Goal: Transaction & Acquisition: Subscribe to service/newsletter

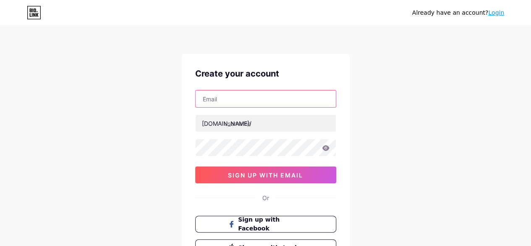
click at [256, 101] on input "text" at bounding box center [266, 98] width 140 height 17
type input "[EMAIL_ADDRESS][DOMAIN_NAME]"
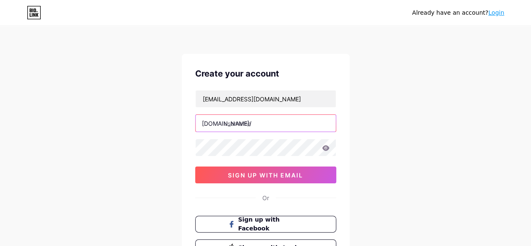
click at [260, 125] on input "text" at bounding box center [266, 123] width 140 height 17
paste input "c168[DATE]"
type input "c168[DATE]"
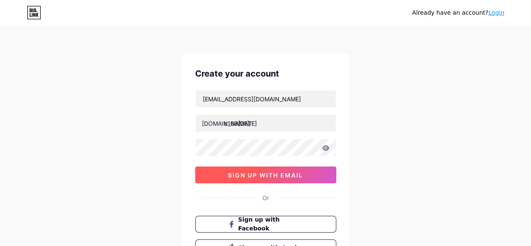
click at [255, 171] on span "sign up with email" at bounding box center [265, 174] width 75 height 7
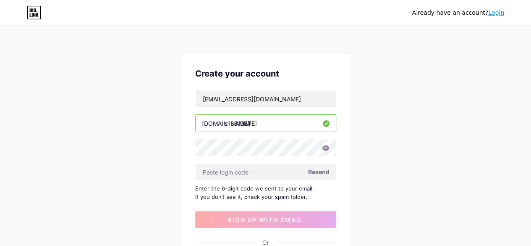
click at [318, 170] on span "Resend" at bounding box center [318, 171] width 21 height 9
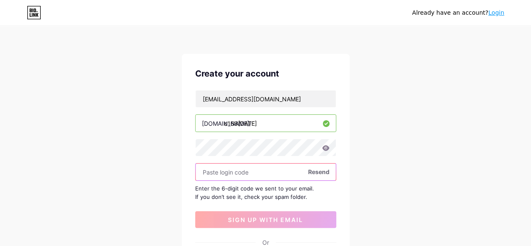
paste input "145006"
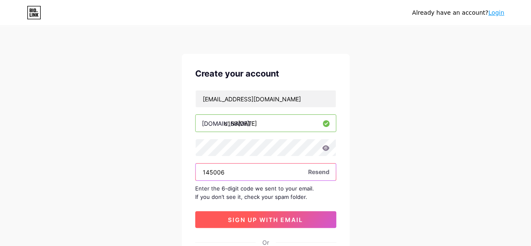
type input "145006"
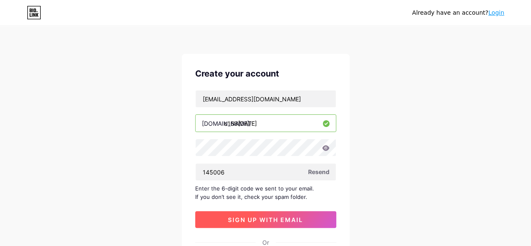
click at [248, 213] on button "sign up with email" at bounding box center [265, 219] width 141 height 17
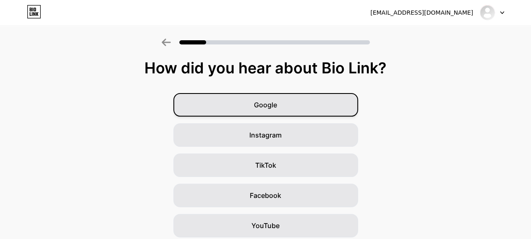
click at [256, 108] on div "Google" at bounding box center [266, 105] width 185 height 24
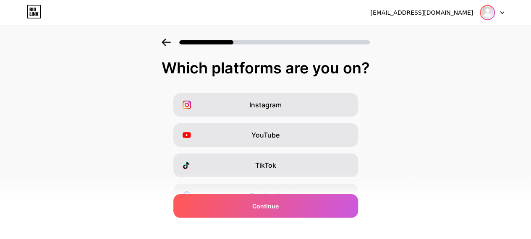
click at [488, 16] on img at bounding box center [487, 12] width 13 height 13
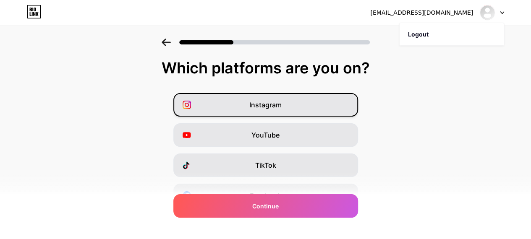
drag, startPoint x: 248, startPoint y: 121, endPoint x: 252, endPoint y: 116, distance: 6.6
click at [247, 121] on div "Instagram YouTube TikTok Facebook Twitter/X Buy Me a Coffee Snapchat I have a w…" at bounding box center [265, 210] width 523 height 235
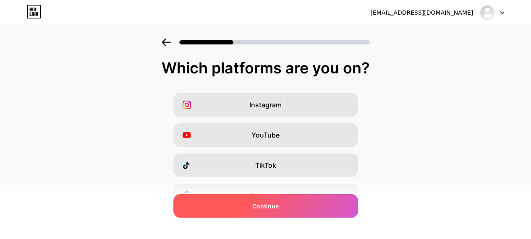
click at [268, 205] on span "Continue" at bounding box center [265, 206] width 26 height 9
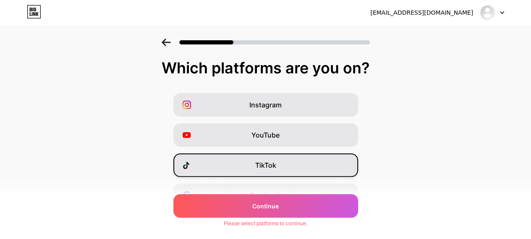
click at [258, 173] on div "TikTok" at bounding box center [266, 166] width 185 height 24
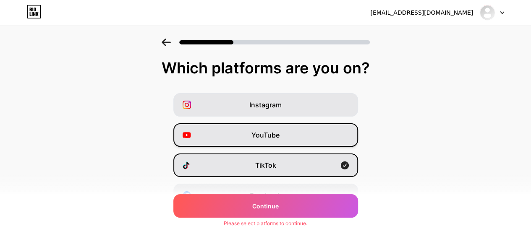
click at [263, 126] on div "YouTube" at bounding box center [266, 136] width 185 height 24
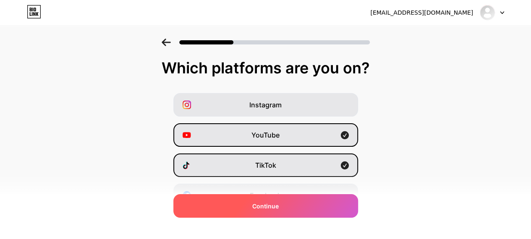
click at [264, 213] on div "Continue" at bounding box center [266, 207] width 185 height 24
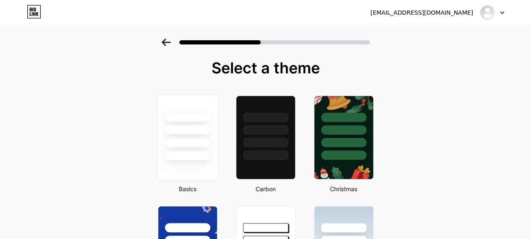
click at [173, 163] on div at bounding box center [187, 138] width 61 height 87
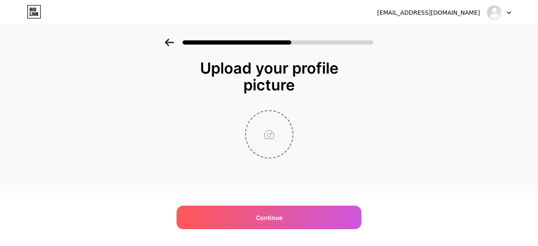
click at [268, 137] on input "file" at bounding box center [269, 134] width 47 height 47
type input "C:\fakepath\z7093620440119_c5c42525651136af84e1d9de1fb42cad (1).jpg"
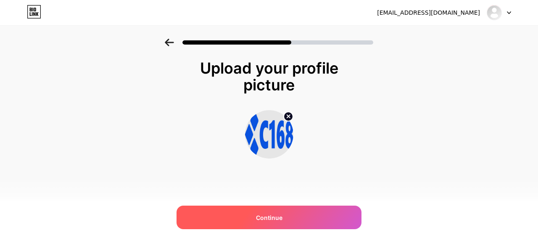
click at [262, 219] on span "Continue" at bounding box center [269, 217] width 26 height 9
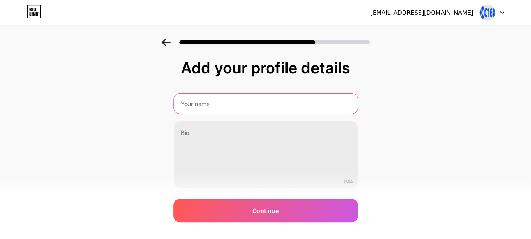
click at [213, 104] on input "text" at bounding box center [266, 104] width 184 height 20
type input "c168[DATE]"
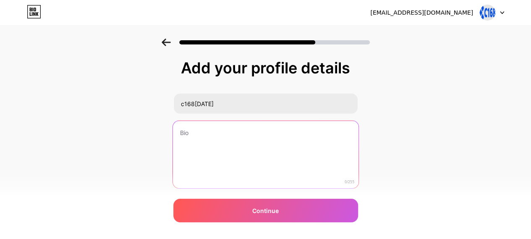
click at [194, 144] on textarea at bounding box center [266, 155] width 186 height 68
paste textarea "C168 – Cổng Game Giải Trí Hàng Đầu, Chơi Vui Trúng Lớn Mỗi Ngày"
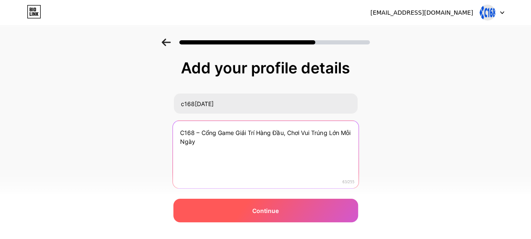
type textarea "C168 – Cổng Game Giải Trí Hàng Đầu, Chơi Vui Trúng Lớn Mỗi Ngày"
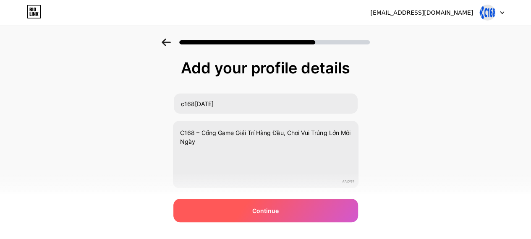
click at [272, 216] on div "Continue" at bounding box center [266, 211] width 185 height 24
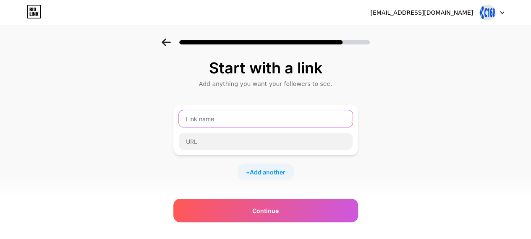
click at [239, 120] on input "text" at bounding box center [266, 118] width 174 height 17
click at [215, 122] on input "text" at bounding box center [266, 118] width 174 height 17
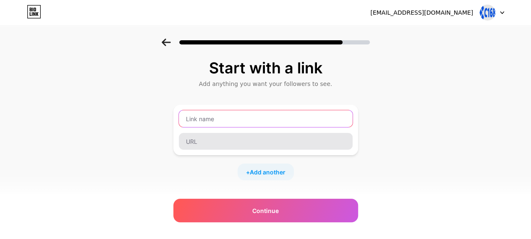
paste input "[URL][DOMAIN_NAME][DATE]"
type input "[URL][DOMAIN_NAME][DATE]"
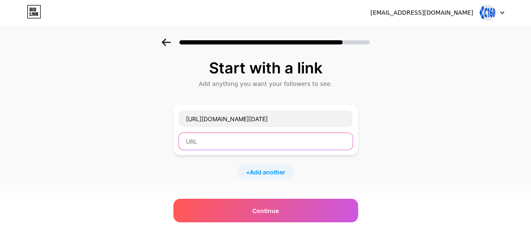
click at [210, 144] on input "text" at bounding box center [266, 141] width 174 height 17
paste input "[URL][DOMAIN_NAME][DATE]"
type input "[URL][DOMAIN_NAME][DATE]"
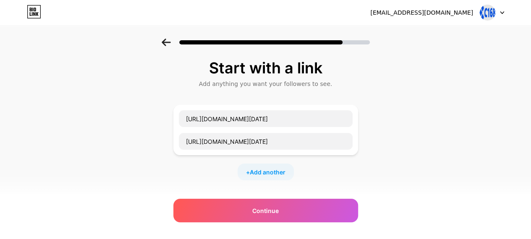
click at [267, 177] on div "+ Add another" at bounding box center [266, 172] width 56 height 17
drag, startPoint x: 224, startPoint y: 180, endPoint x: 225, endPoint y: 167, distance: 13.1
click at [224, 181] on input "text" at bounding box center [266, 177] width 174 height 17
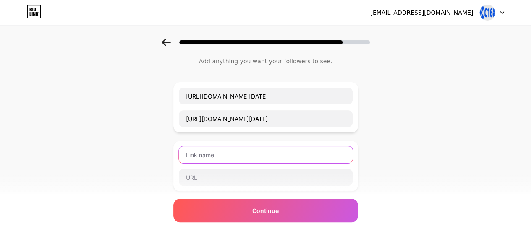
scroll to position [42, 0]
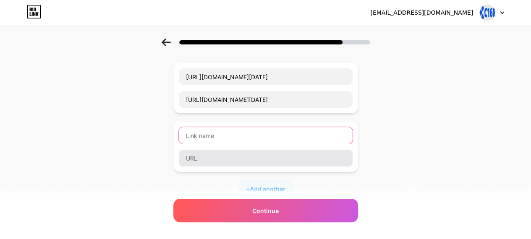
paste input "[URL][DOMAIN_NAME][DATE]"
type input "[URL][DOMAIN_NAME][DATE]"
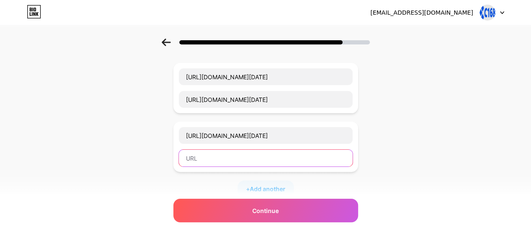
click at [221, 158] on input "text" at bounding box center [266, 158] width 174 height 17
paste input "[URL][DOMAIN_NAME][DATE]"
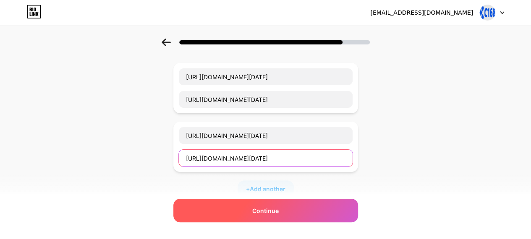
type input "[URL][DOMAIN_NAME][DATE]"
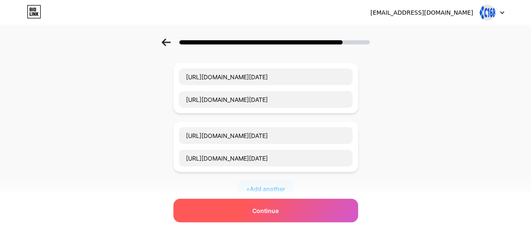
click at [266, 214] on span "Continue" at bounding box center [265, 211] width 26 height 9
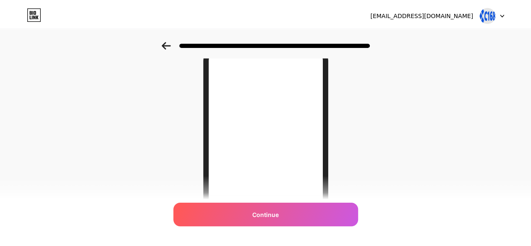
scroll to position [0, 0]
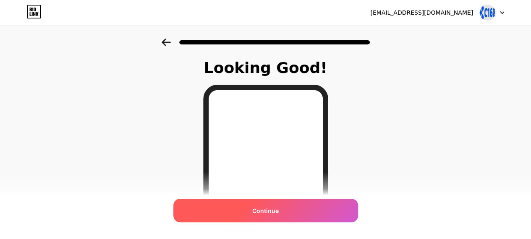
click at [279, 207] on span "Continue" at bounding box center [265, 211] width 26 height 9
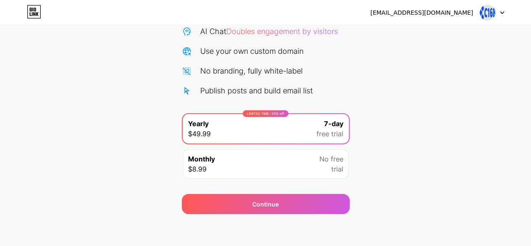
scroll to position [92, 0]
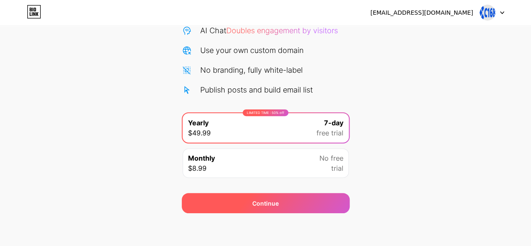
click at [289, 197] on div "Continue" at bounding box center [266, 203] width 168 height 20
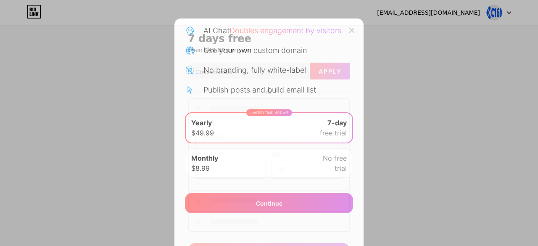
click at [350, 28] on icon at bounding box center [351, 30] width 7 height 7
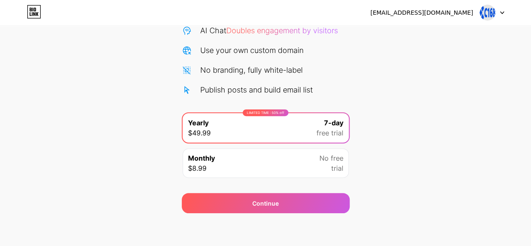
click at [337, 163] on span "trial" at bounding box center [337, 168] width 12 height 10
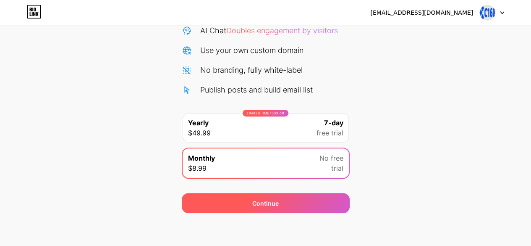
click at [284, 207] on div "Continue" at bounding box center [266, 203] width 168 height 20
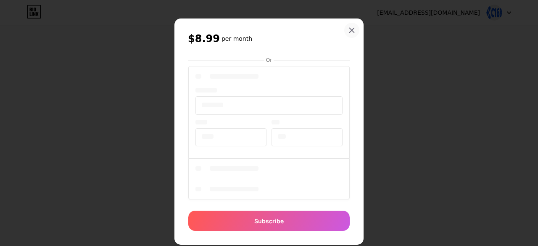
click at [350, 31] on icon at bounding box center [352, 30] width 5 height 5
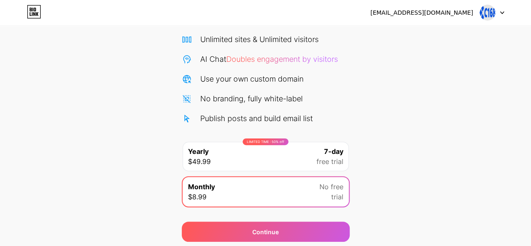
scroll to position [50, 0]
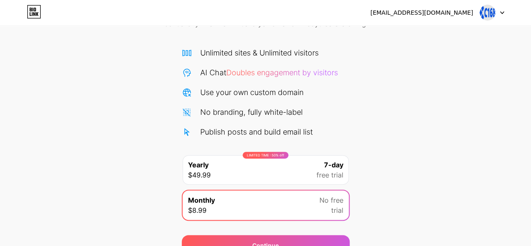
click at [487, 14] on img at bounding box center [488, 13] width 16 height 16
click at [445, 125] on div "Start your 7 day free trial Cancel anytime. We will send you an email 2 days be…" at bounding box center [265, 122] width 531 height 266
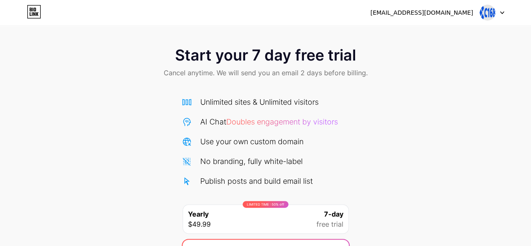
scroll to position [0, 0]
click at [285, 57] on span "Start your 7 day free trial" at bounding box center [265, 55] width 181 height 17
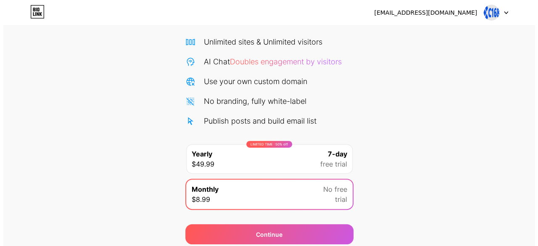
scroll to position [92, 0]
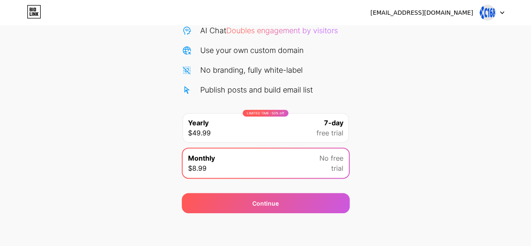
click at [306, 126] on div "LIMITED TIME : 50% off Yearly $49.99 7-day free trial" at bounding box center [266, 127] width 166 height 29
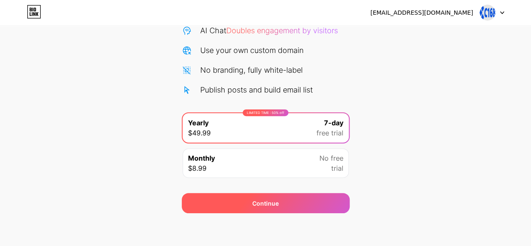
click at [290, 199] on div "Continue" at bounding box center [266, 203] width 168 height 20
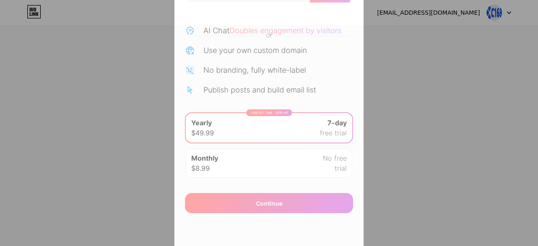
scroll to position [87, 0]
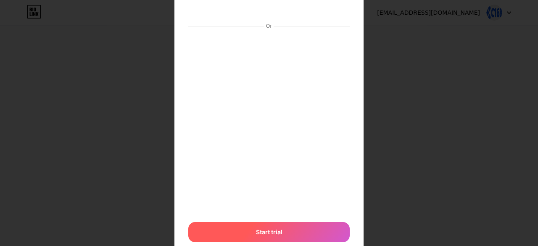
click at [295, 231] on div "Start trial" at bounding box center [268, 232] width 161 height 20
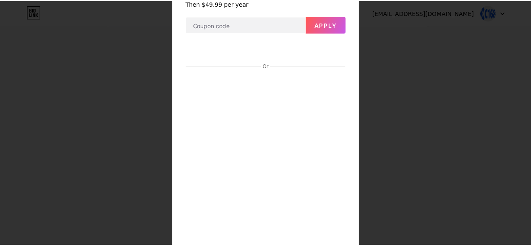
scroll to position [0, 0]
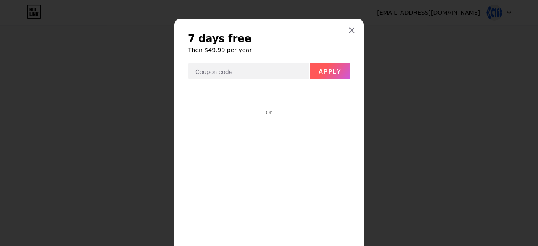
click at [329, 71] on span "Apply" at bounding box center [329, 71] width 23 height 7
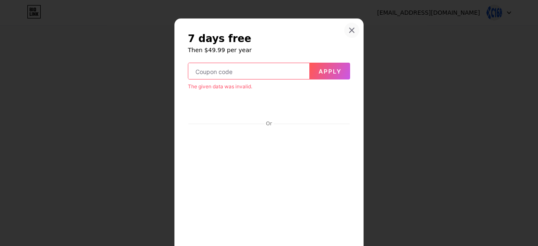
click at [348, 30] on icon at bounding box center [351, 30] width 7 height 7
